Goal: Task Accomplishment & Management: Manage account settings

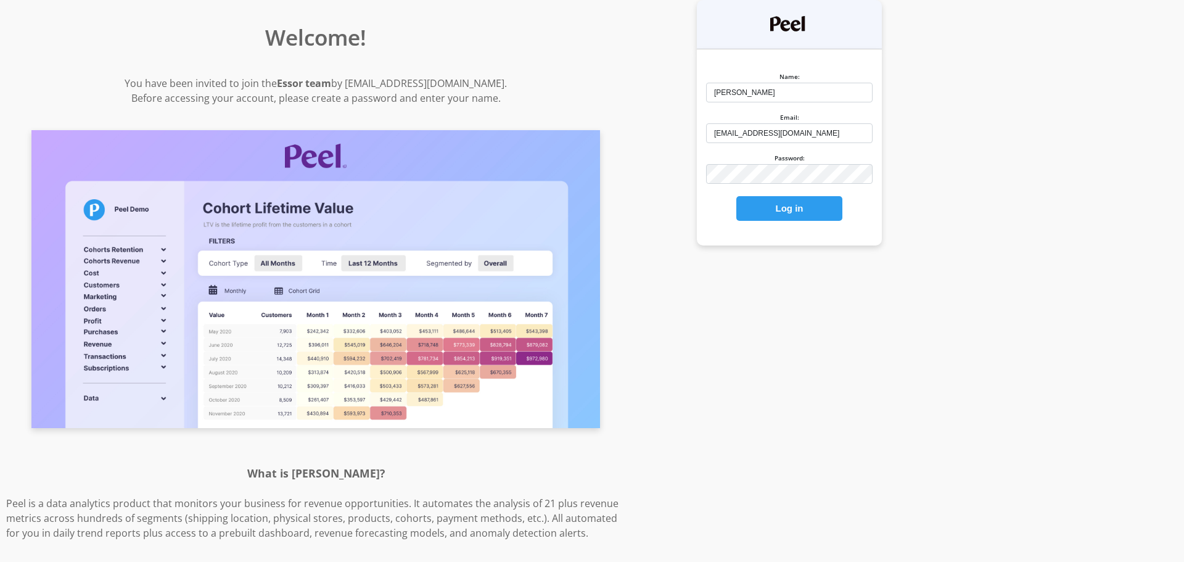
click at [764, 206] on button "Log in" at bounding box center [789, 208] width 106 height 25
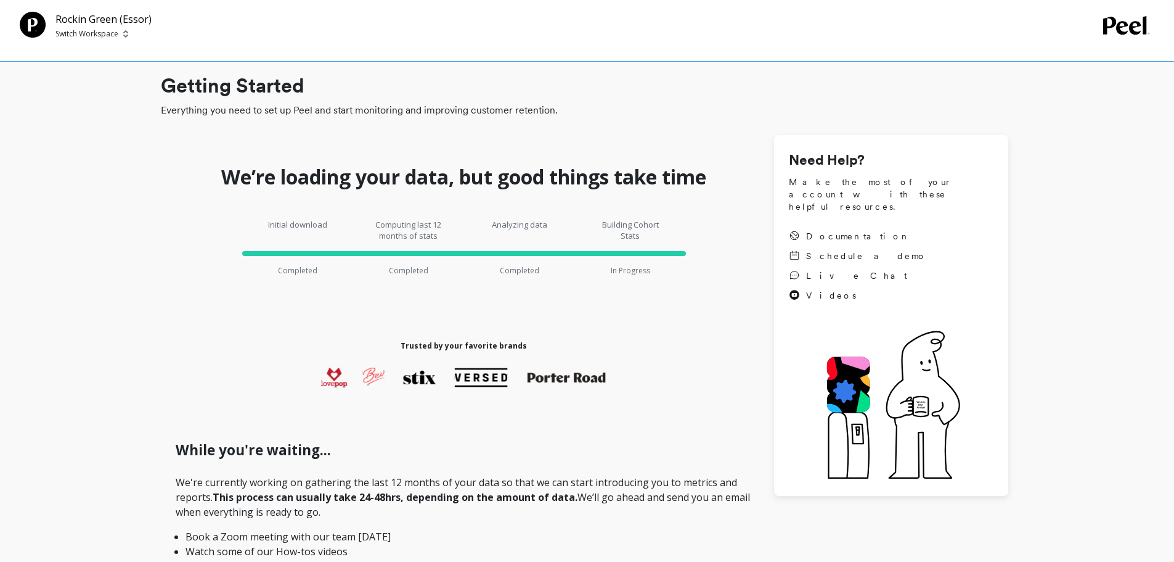
click at [1136, 31] on icon at bounding box center [1126, 25] width 46 height 19
click at [816, 230] on span "Documentation" at bounding box center [858, 236] width 105 height 12
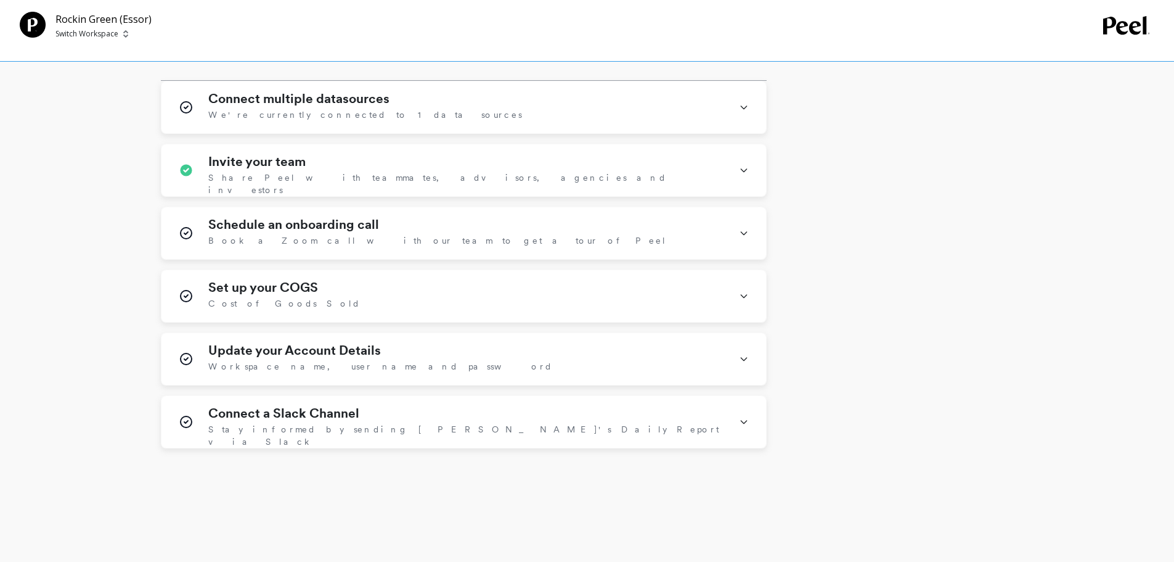
scroll to position [764, 0]
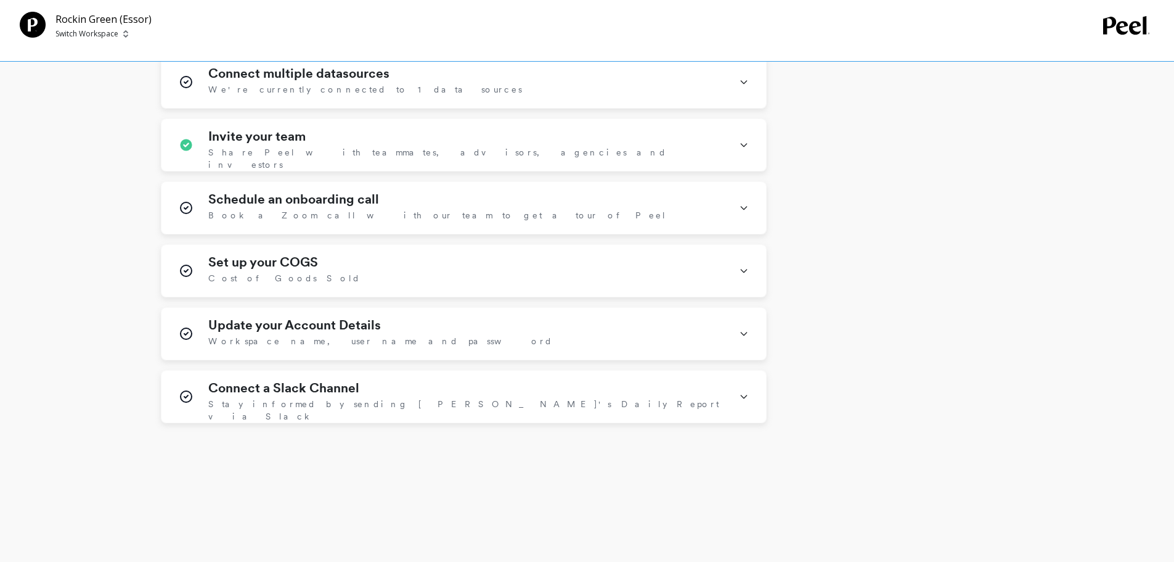
click at [693, 237] on div "Connect multiple datasources We're currently connected to 1 data sources Connec…" at bounding box center [464, 238] width 606 height 367
click at [744, 216] on icon at bounding box center [744, 208] width 10 height 32
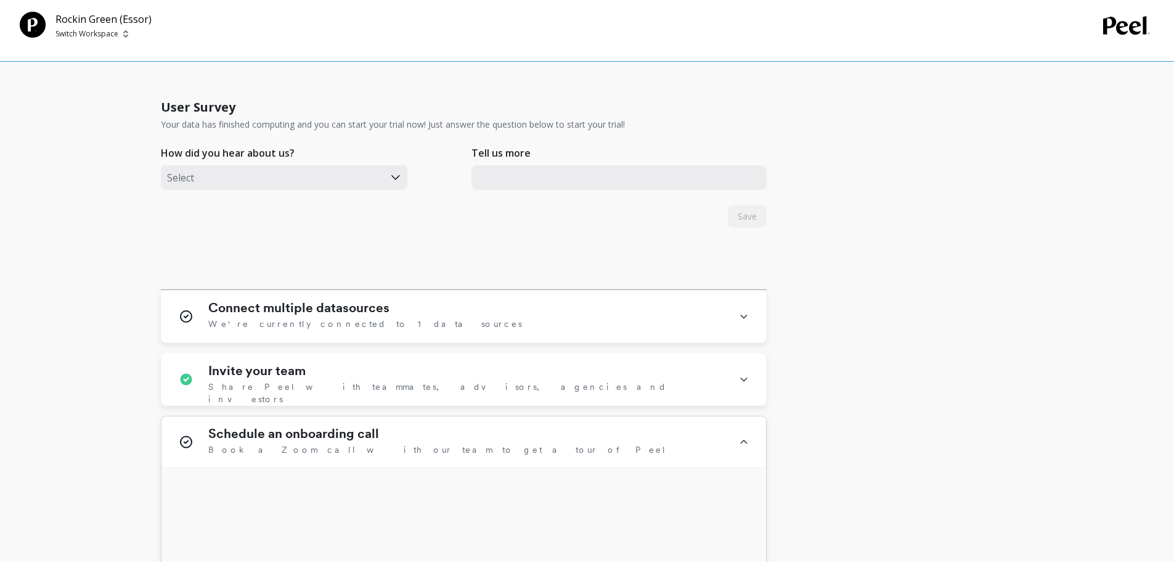
scroll to position [529, 0]
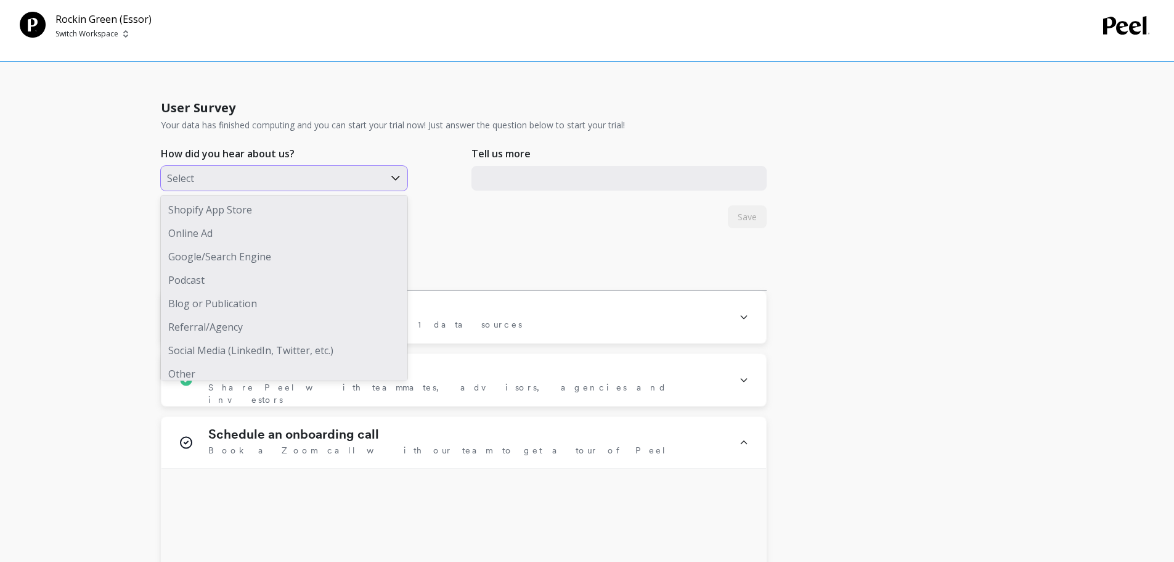
click at [232, 178] on div at bounding box center [272, 178] width 211 height 16
click at [299, 276] on div "Podcast" at bounding box center [284, 279] width 247 height 23
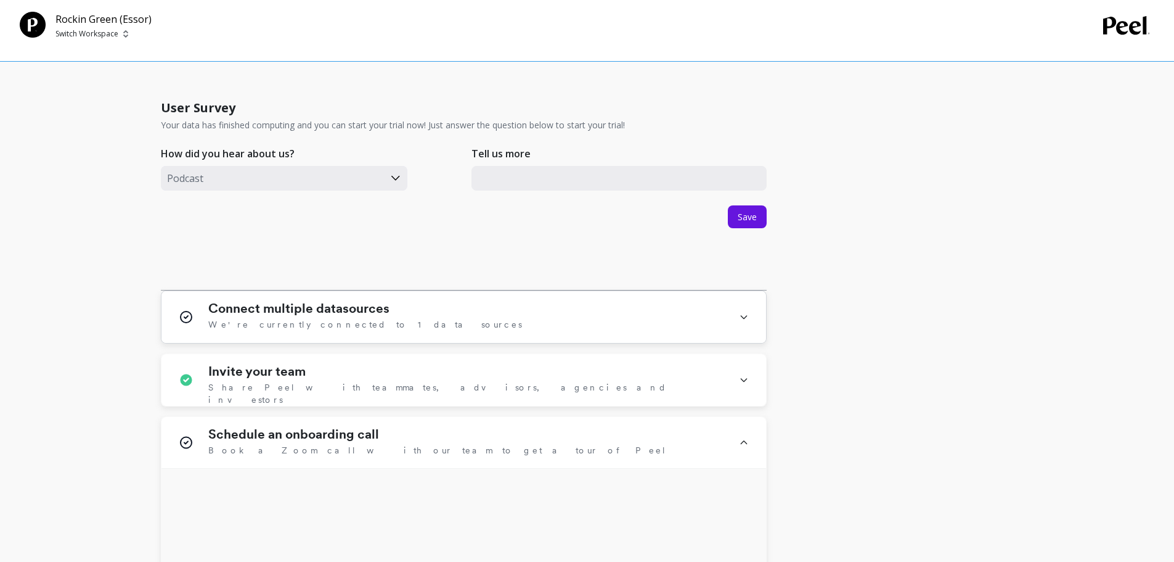
click at [734, 315] on div "Connect multiple datasources We're currently connected to 1 data sources" at bounding box center [463, 317] width 605 height 52
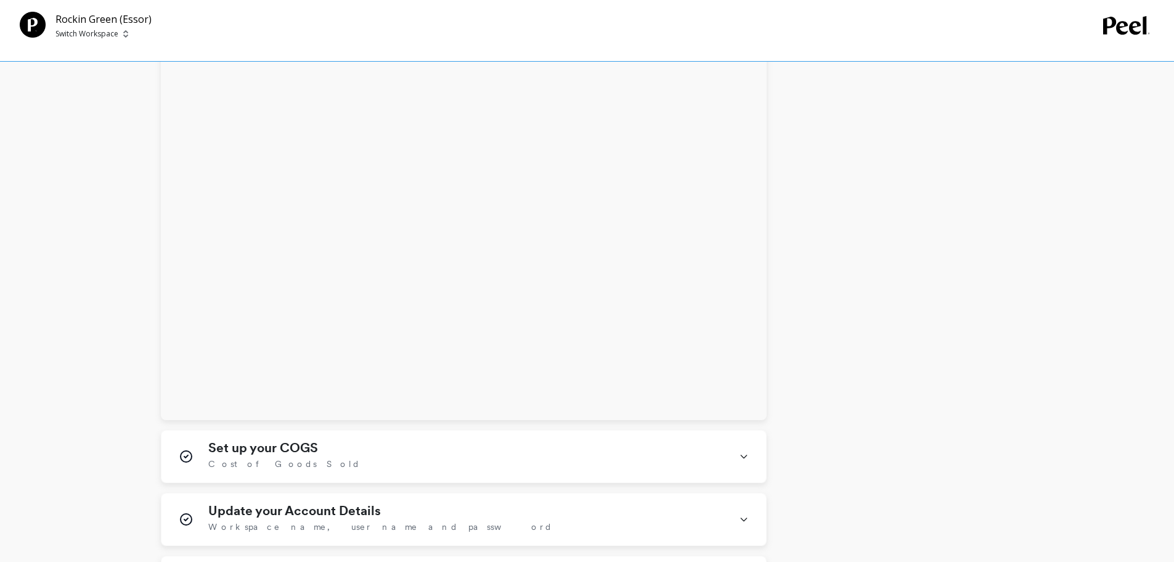
scroll to position [2952, 0]
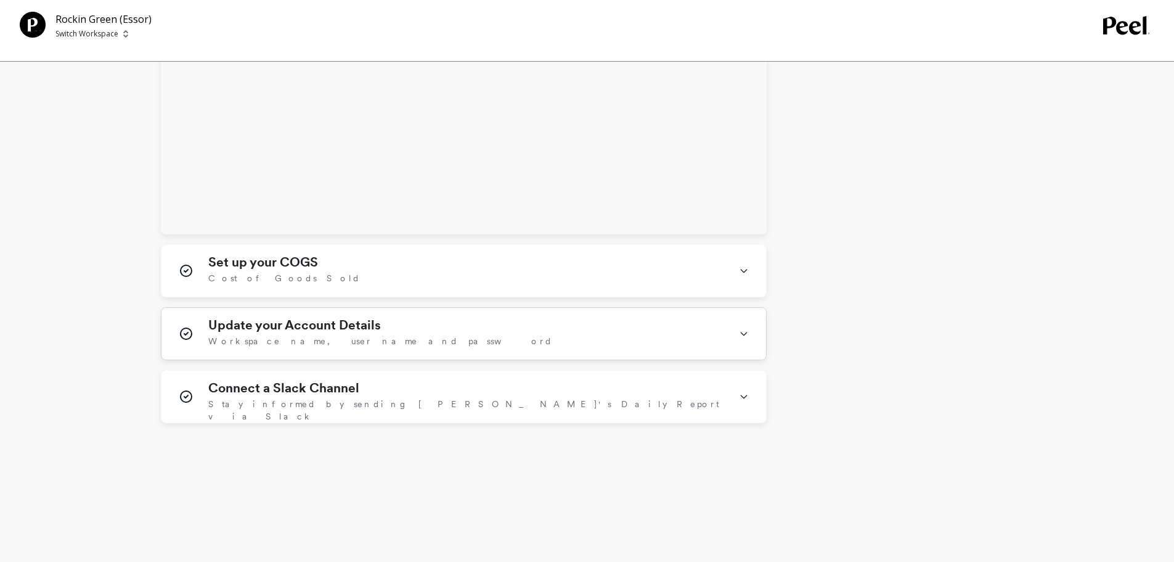
click at [732, 356] on div "Update your Account Details Workspace name, user name and password" at bounding box center [463, 334] width 605 height 52
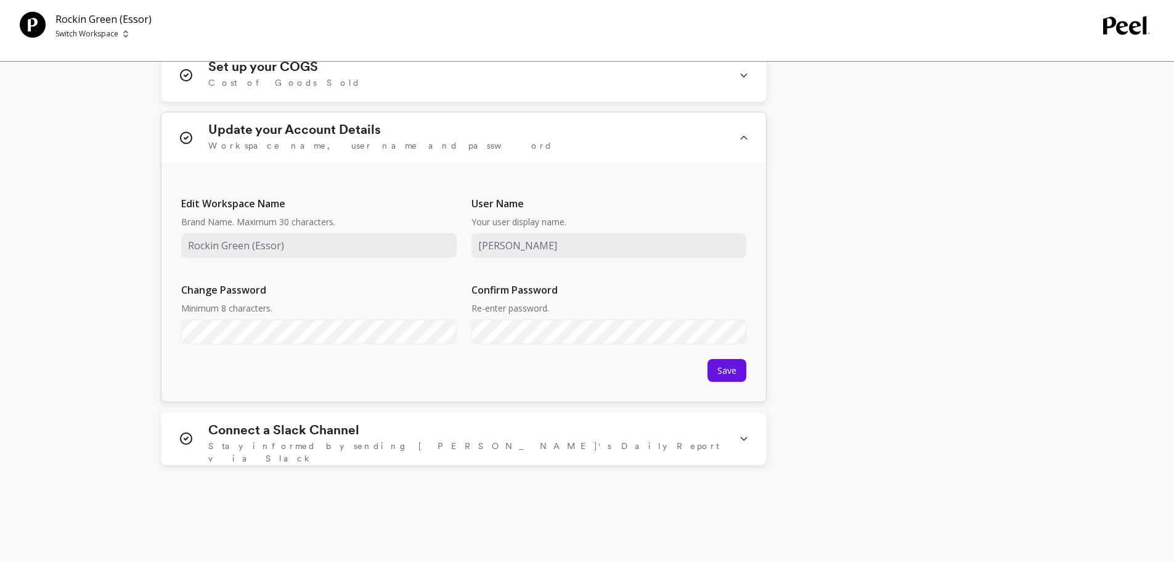
scroll to position [3189, 0]
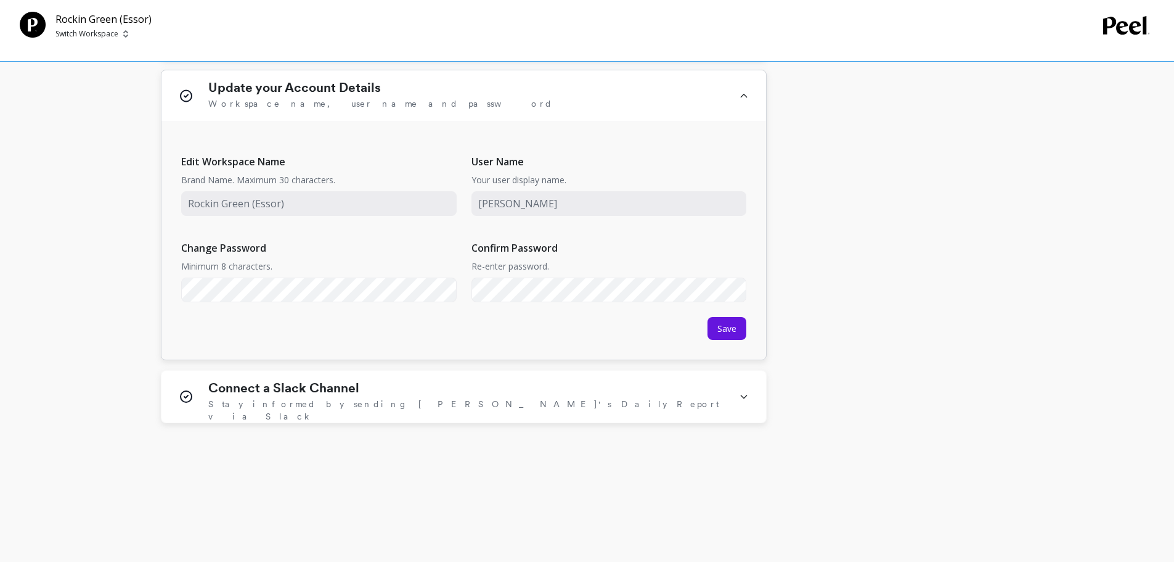
click at [381, 244] on div "Change Password Minimum 8 characters." at bounding box center [319, 256] width 276 height 32
click at [620, 408] on div "Connect a Slack Channel Stay informed by sending Peel's Daily Report via Slack" at bounding box center [466, 396] width 516 height 32
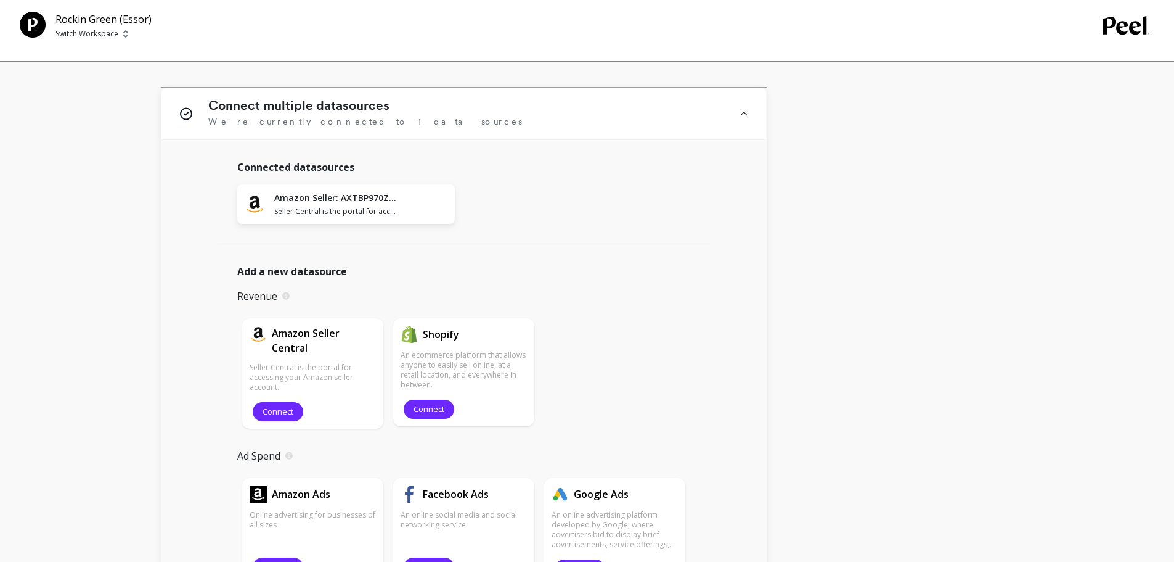
scroll to position [730, 0]
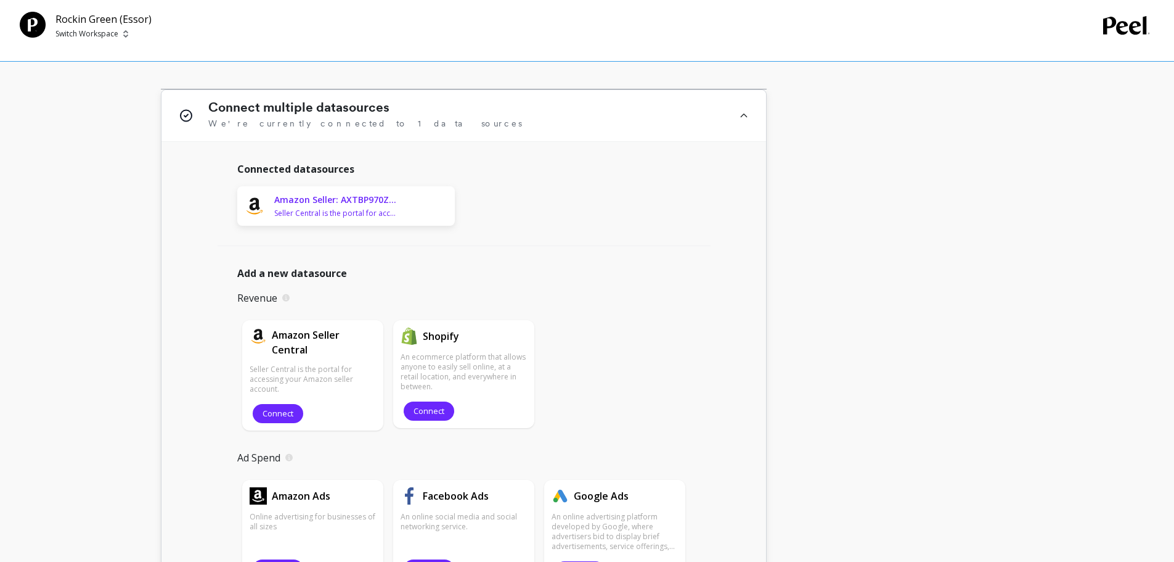
click at [362, 215] on span "Seller Central is the portal for accessing your Amazon seller account." at bounding box center [335, 213] width 123 height 10
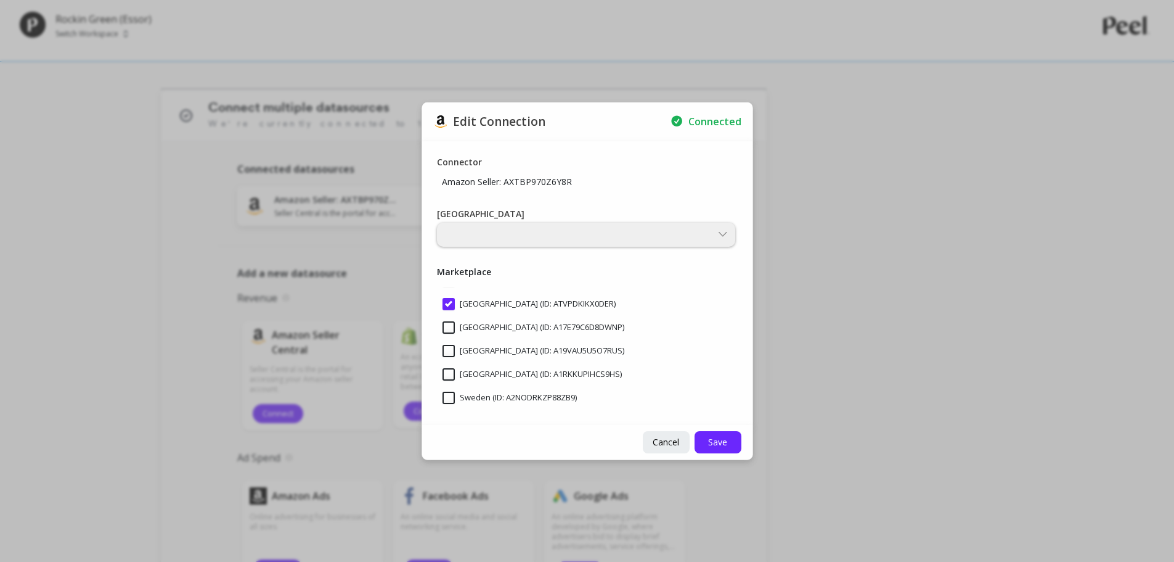
scroll to position [348, 0]
click at [704, 432] on button "Save" at bounding box center [718, 442] width 47 height 22
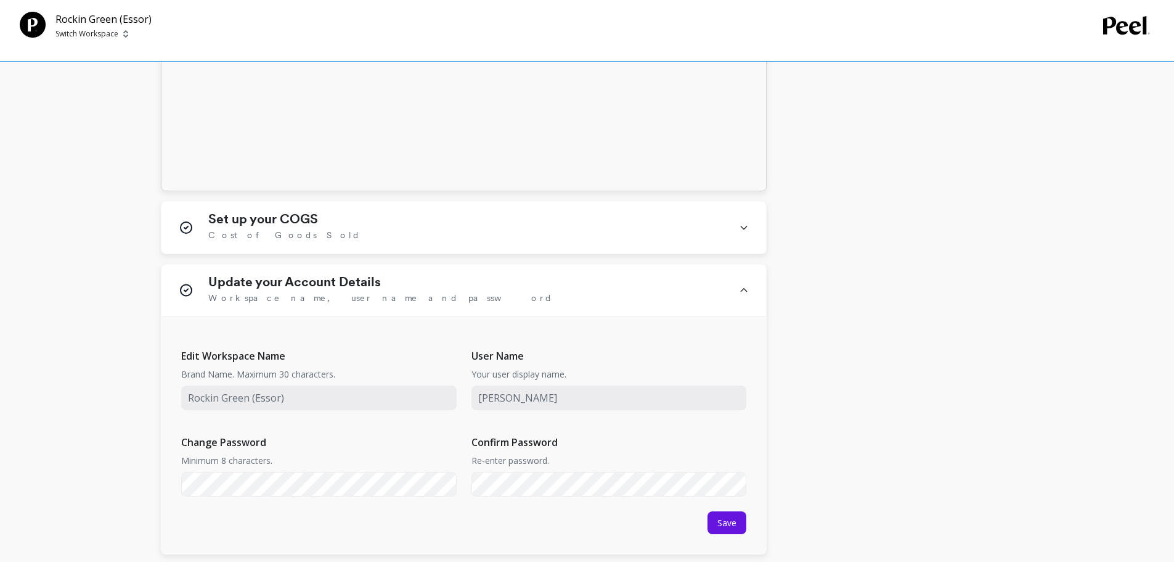
scroll to position [2999, 0]
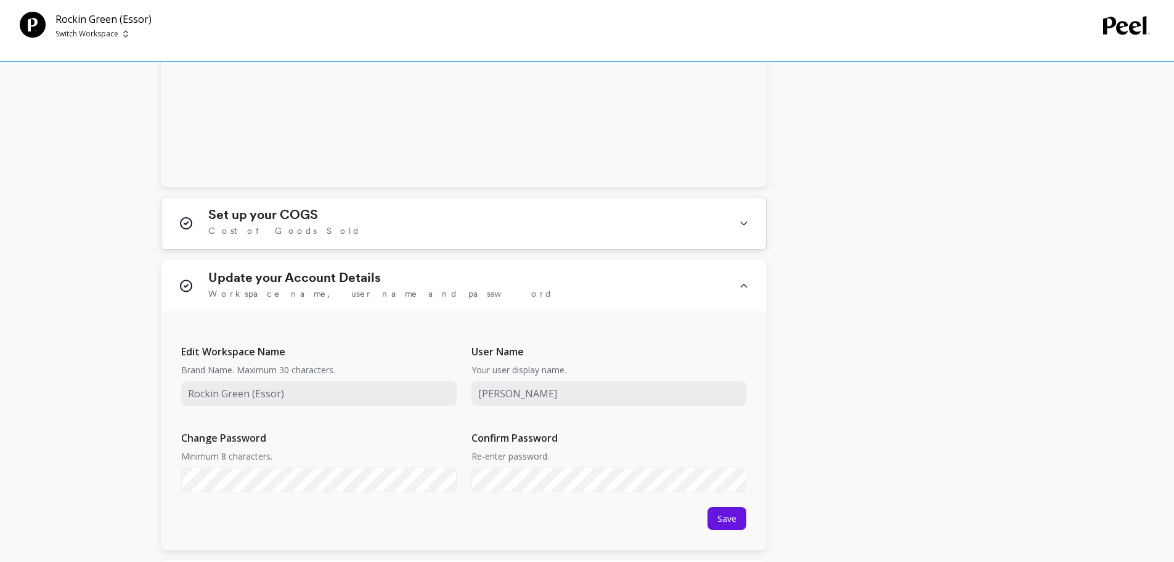
click at [565, 206] on div "Set up your COGS Cost of Goods Sold" at bounding box center [463, 223] width 605 height 52
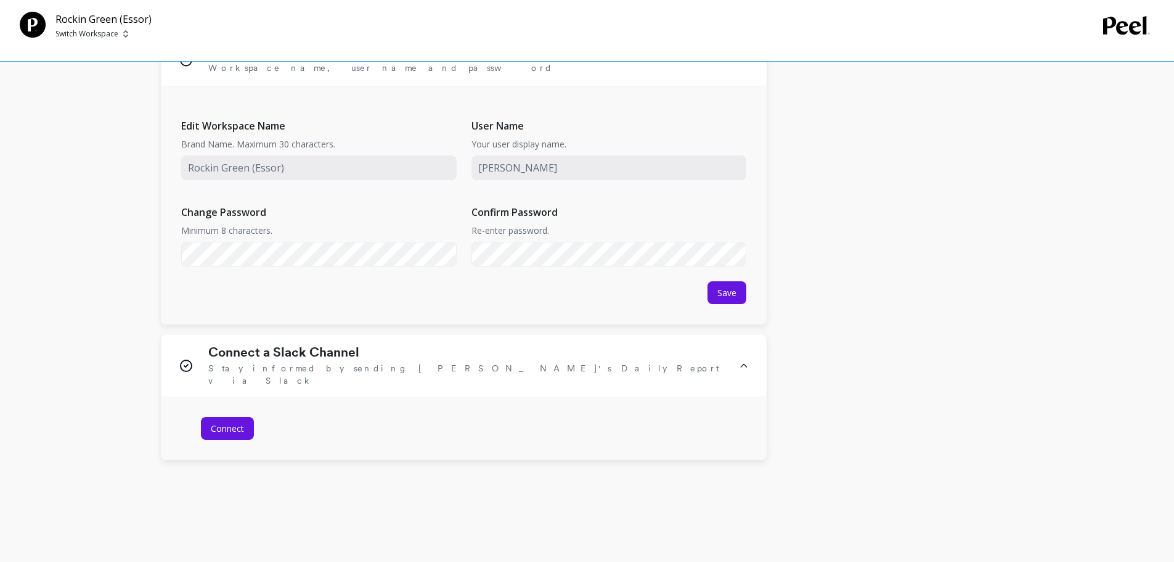
scroll to position [3465, 0]
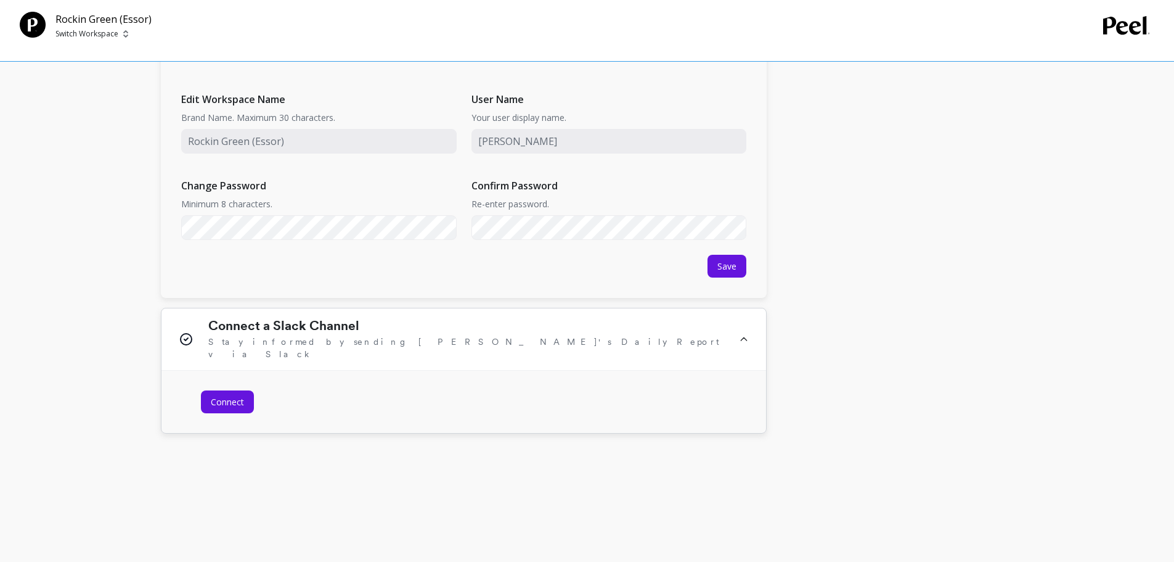
click at [454, 326] on div "Connect a Slack Channel Stay informed by sending Peel's Daily Report via Slack" at bounding box center [466, 339] width 516 height 42
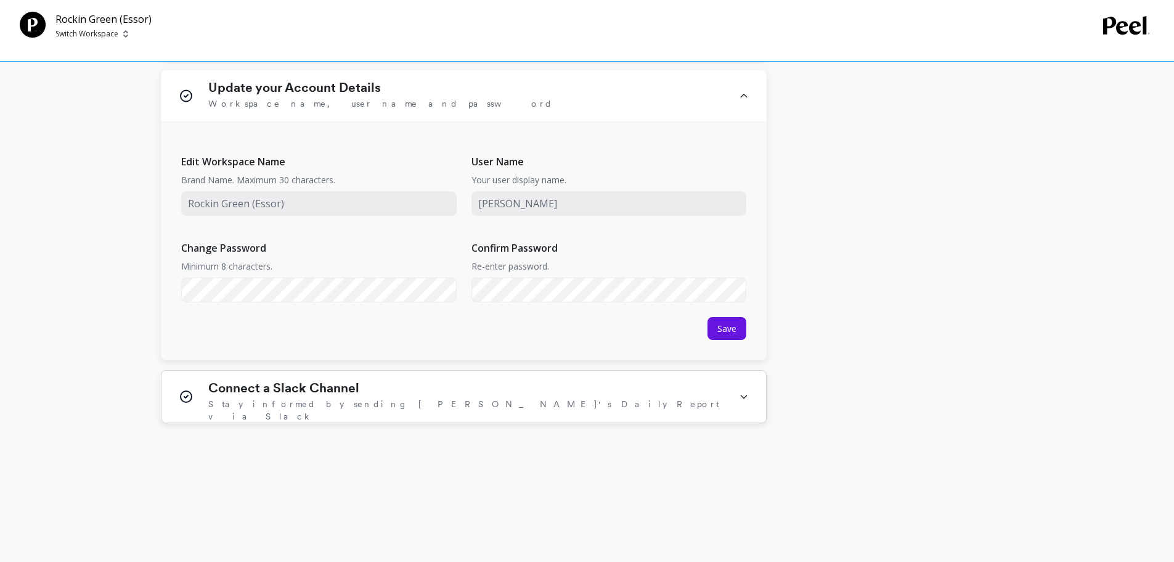
scroll to position [3403, 0]
click at [662, 101] on div "Update your Account Details Workspace name, user name and password" at bounding box center [466, 95] width 516 height 31
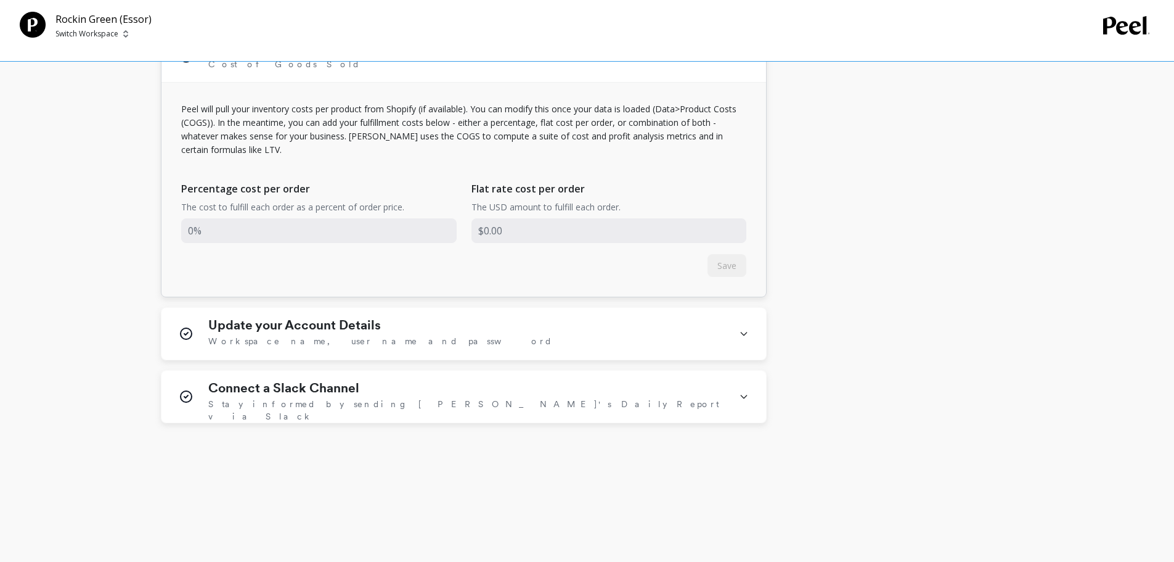
scroll to position [3166, 0]
click at [115, 31] on p "Switch Workspace" at bounding box center [86, 34] width 63 height 10
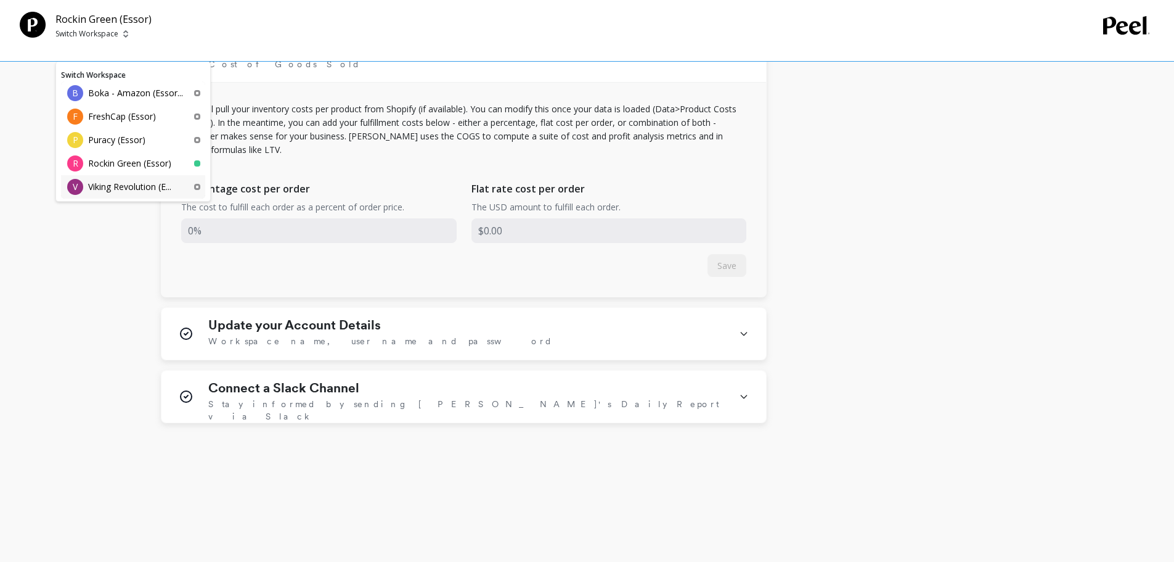
click at [104, 187] on p "Viking Revolution (E..." at bounding box center [129, 187] width 83 height 12
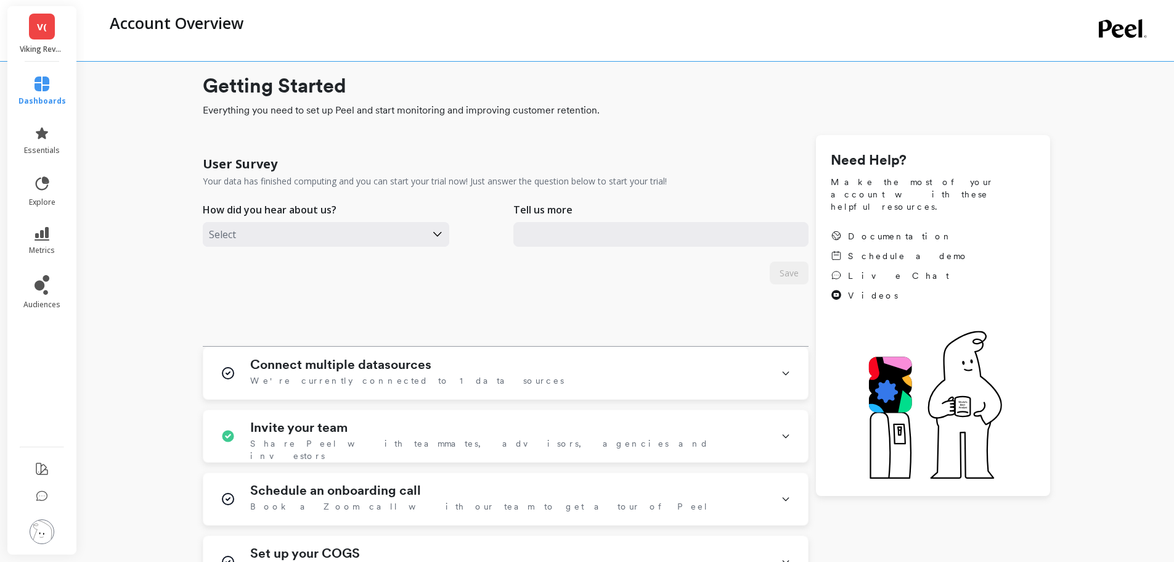
click at [54, 44] on p "Viking Revolution (Essor)" at bounding box center [42, 49] width 45 height 10
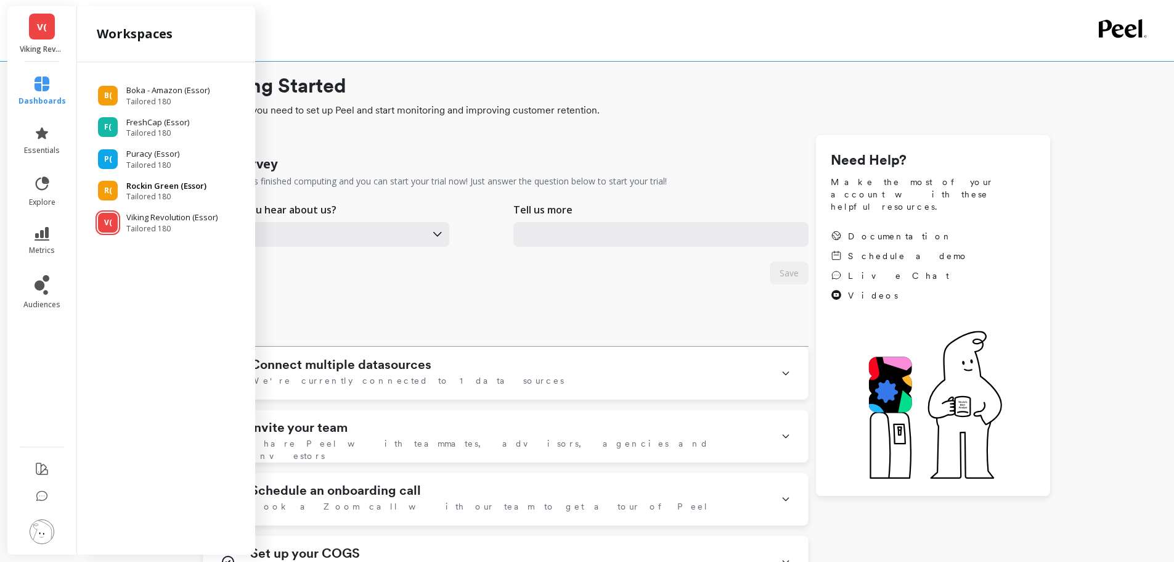
click at [168, 189] on p "Rockin Green (Essor)" at bounding box center [166, 186] width 80 height 12
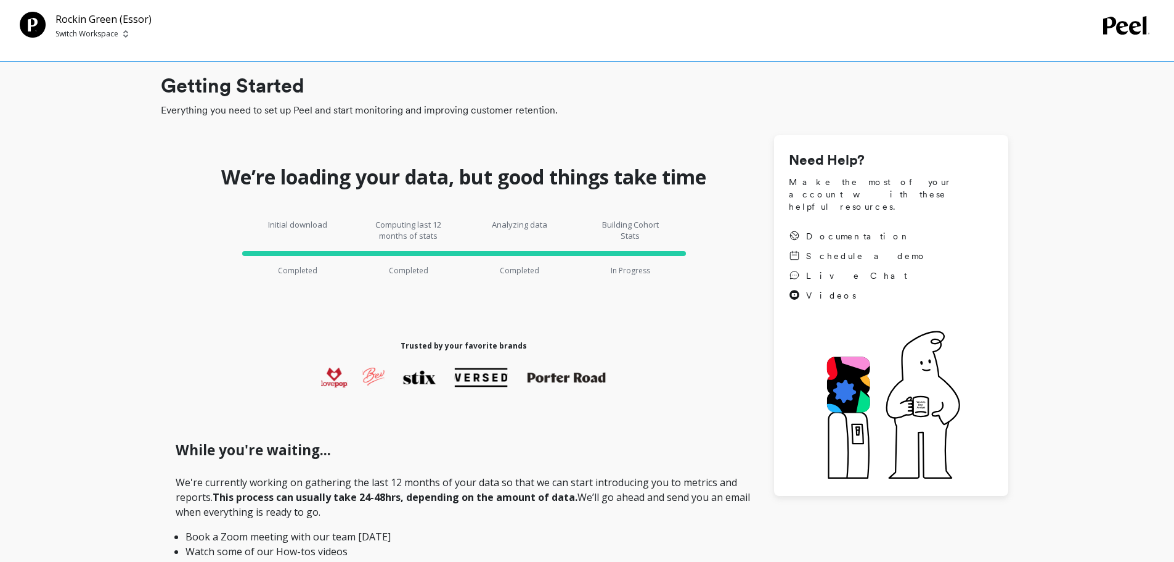
click at [117, 30] on p "Switch Workspace" at bounding box center [86, 34] width 63 height 10
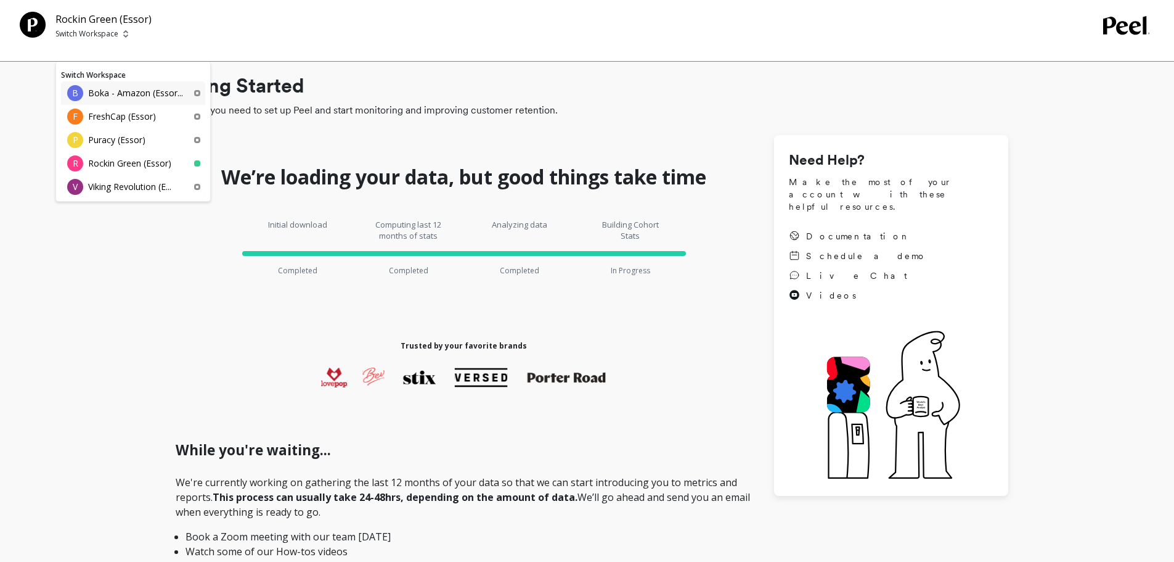
click at [115, 102] on div "B Boka - Amazon (Essor..." at bounding box center [133, 92] width 144 height 23
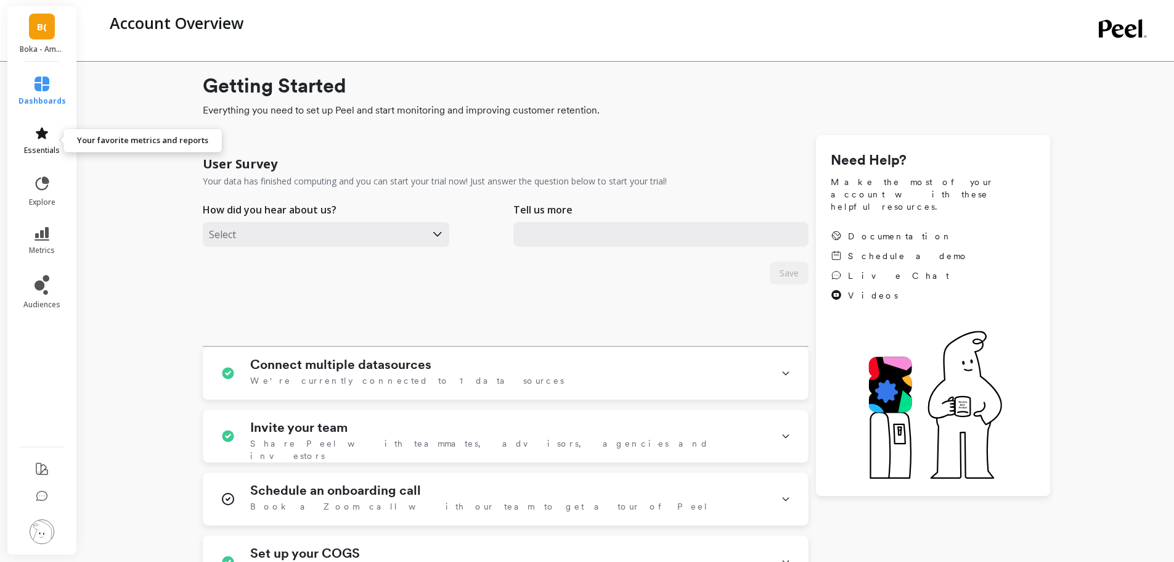
click at [38, 150] on span "essentials" at bounding box center [42, 150] width 36 height 10
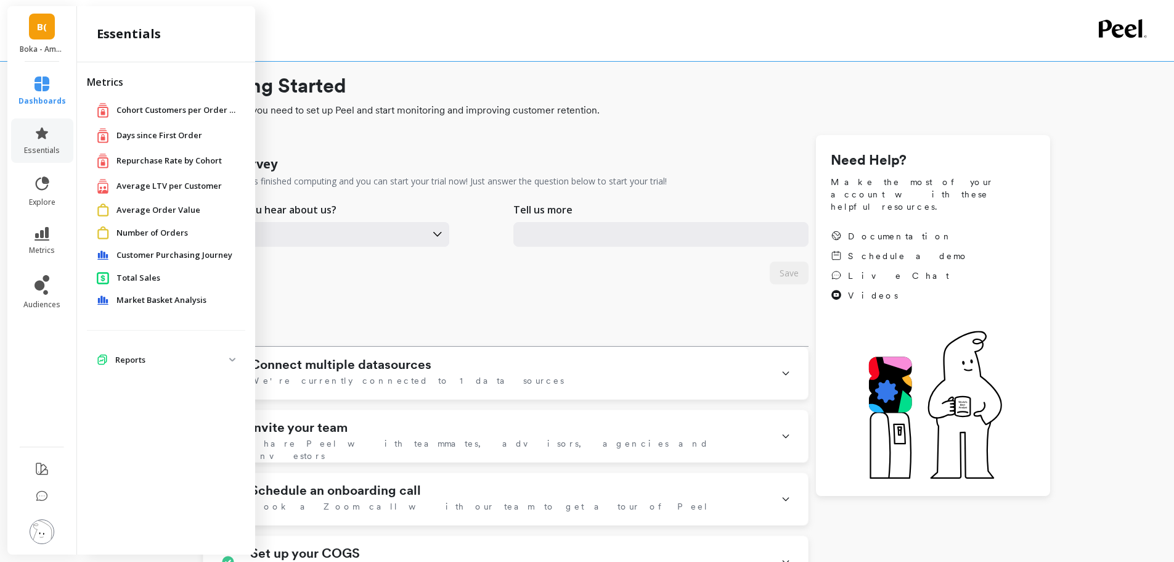
click at [38, 36] on link "B(" at bounding box center [42, 27] width 26 height 26
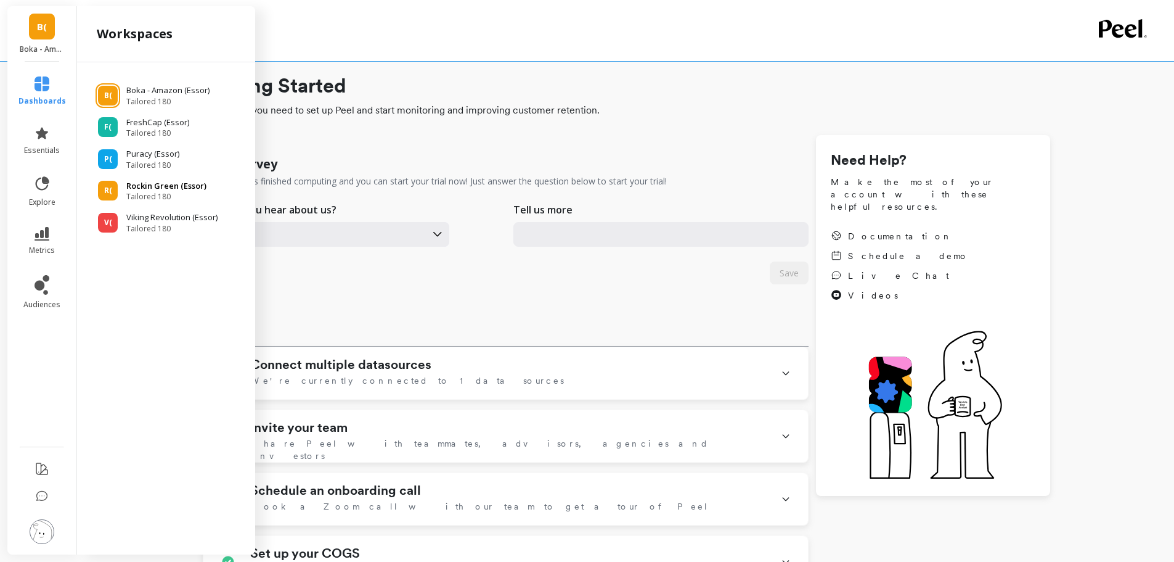
click at [152, 188] on p "Rockin Green (Essor)" at bounding box center [166, 186] width 80 height 12
